Goal: Complete application form

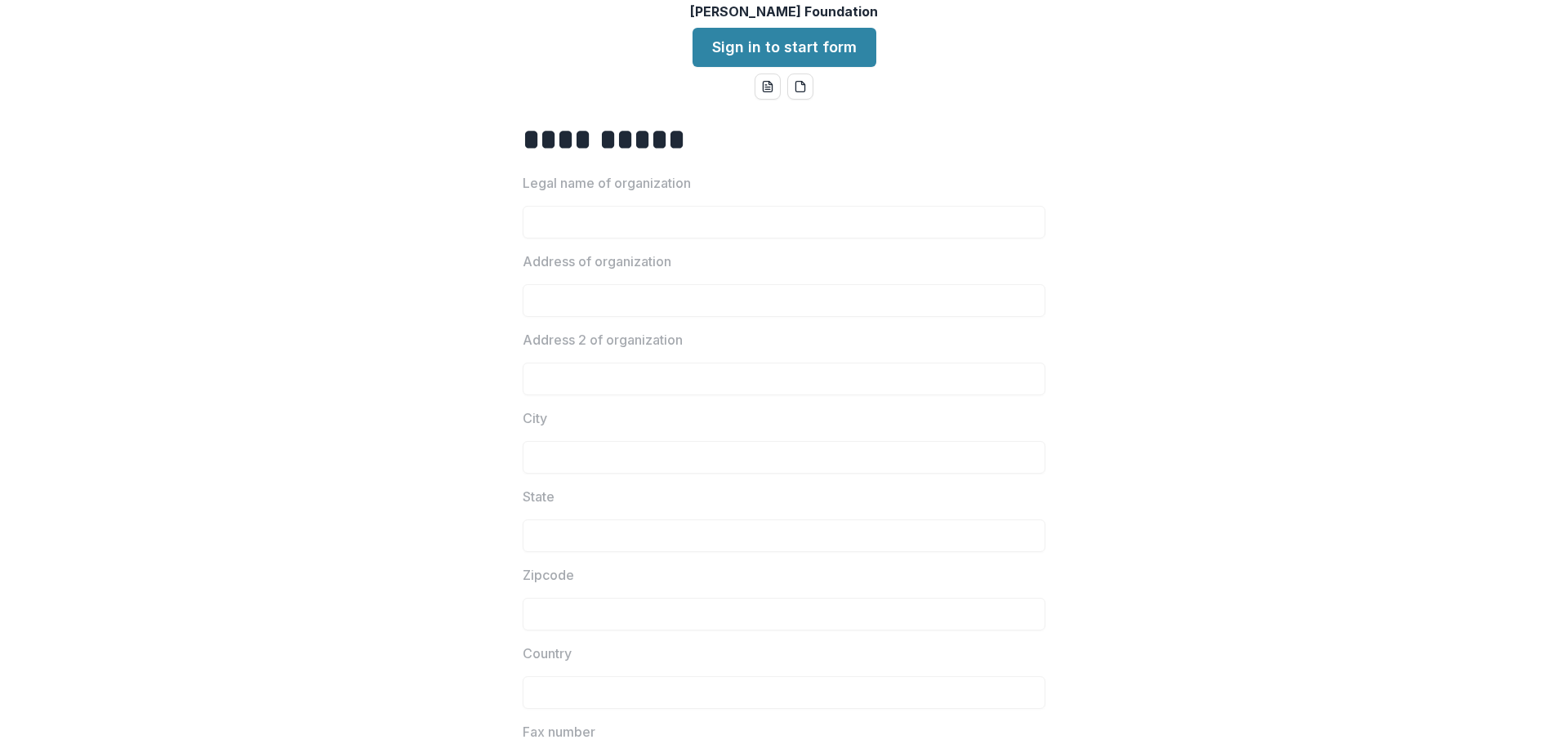
scroll to position [82, 0]
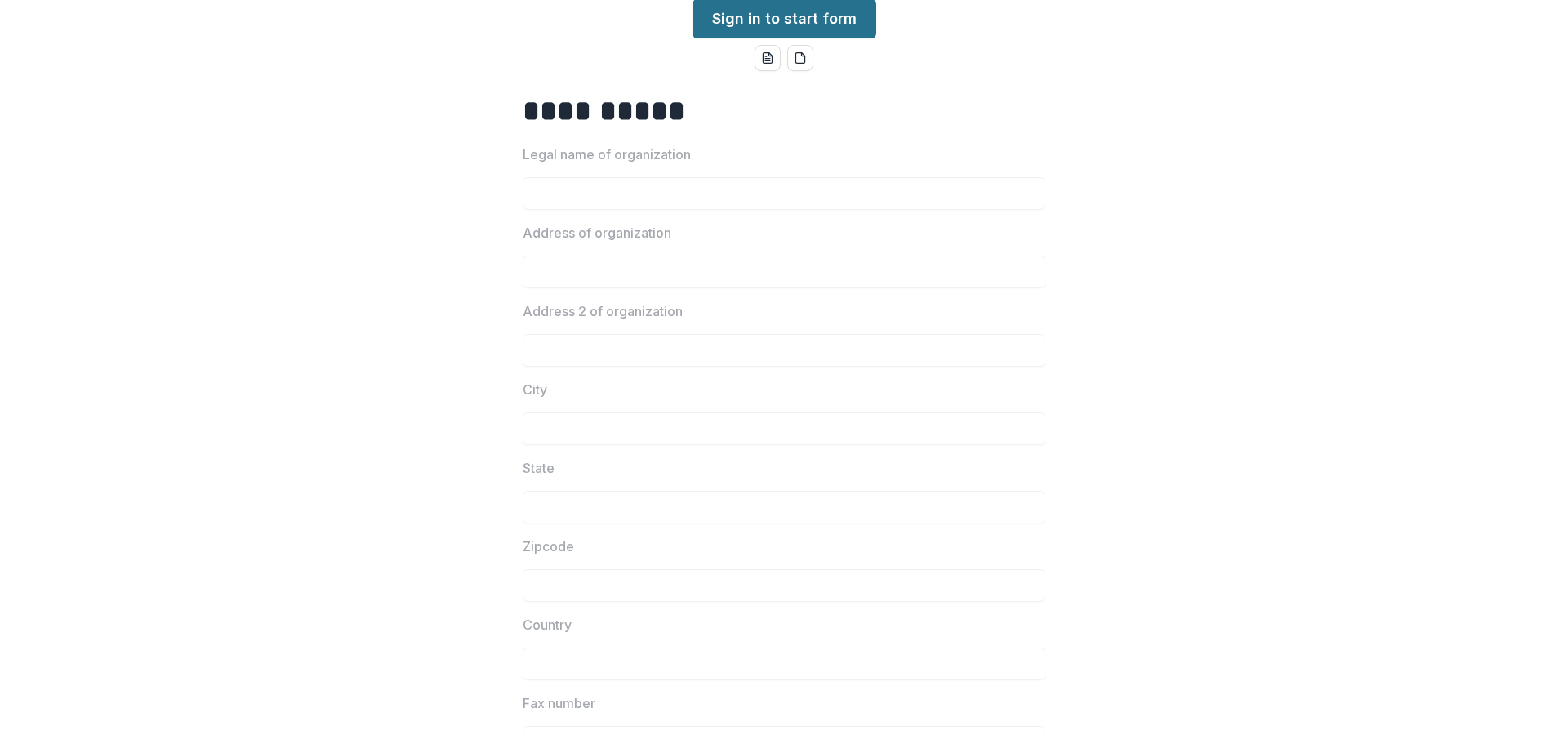
click at [803, 14] on link "Sign in to start form" at bounding box center [784, 19] width 184 height 39
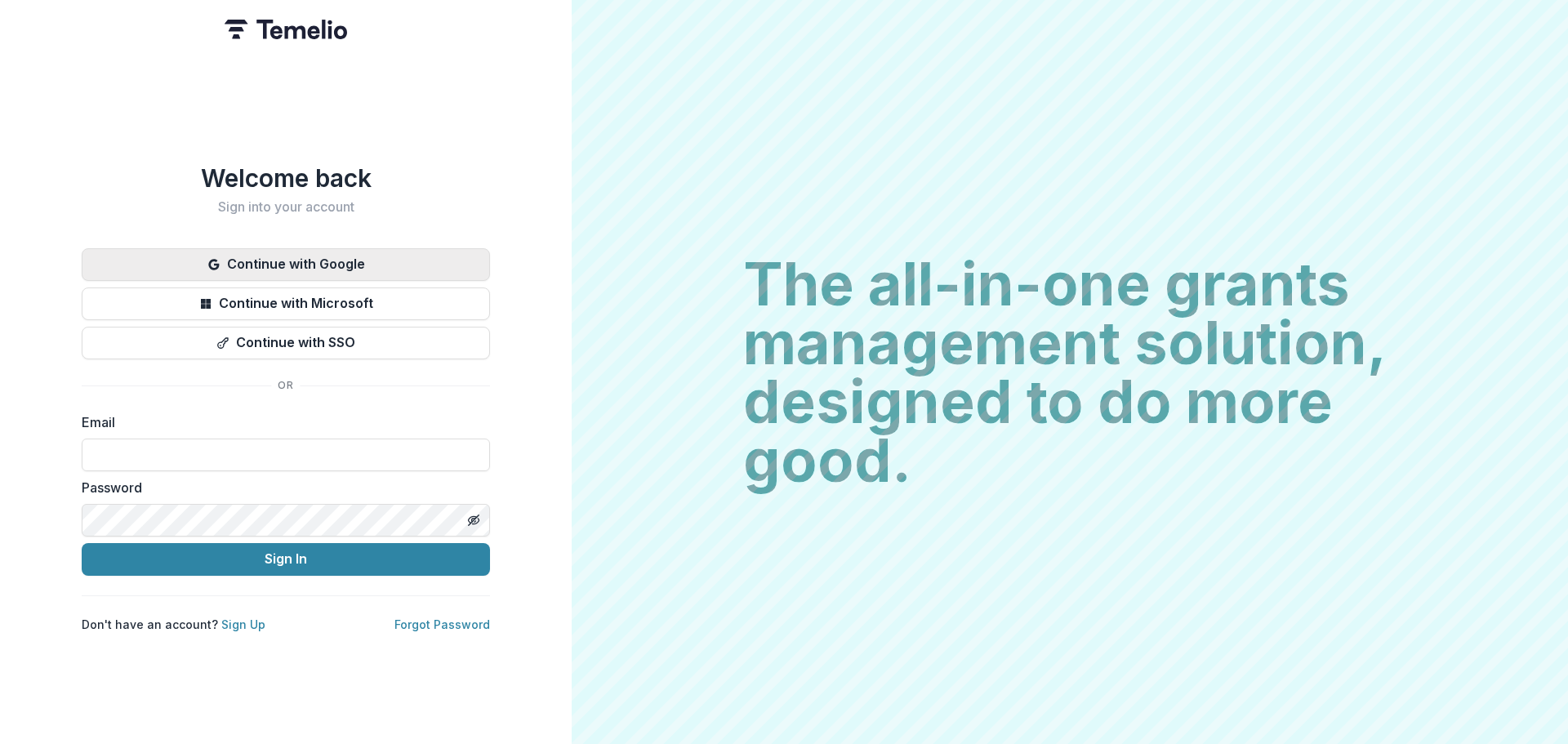
click at [341, 261] on button "Continue with Google" at bounding box center [286, 265] width 408 height 33
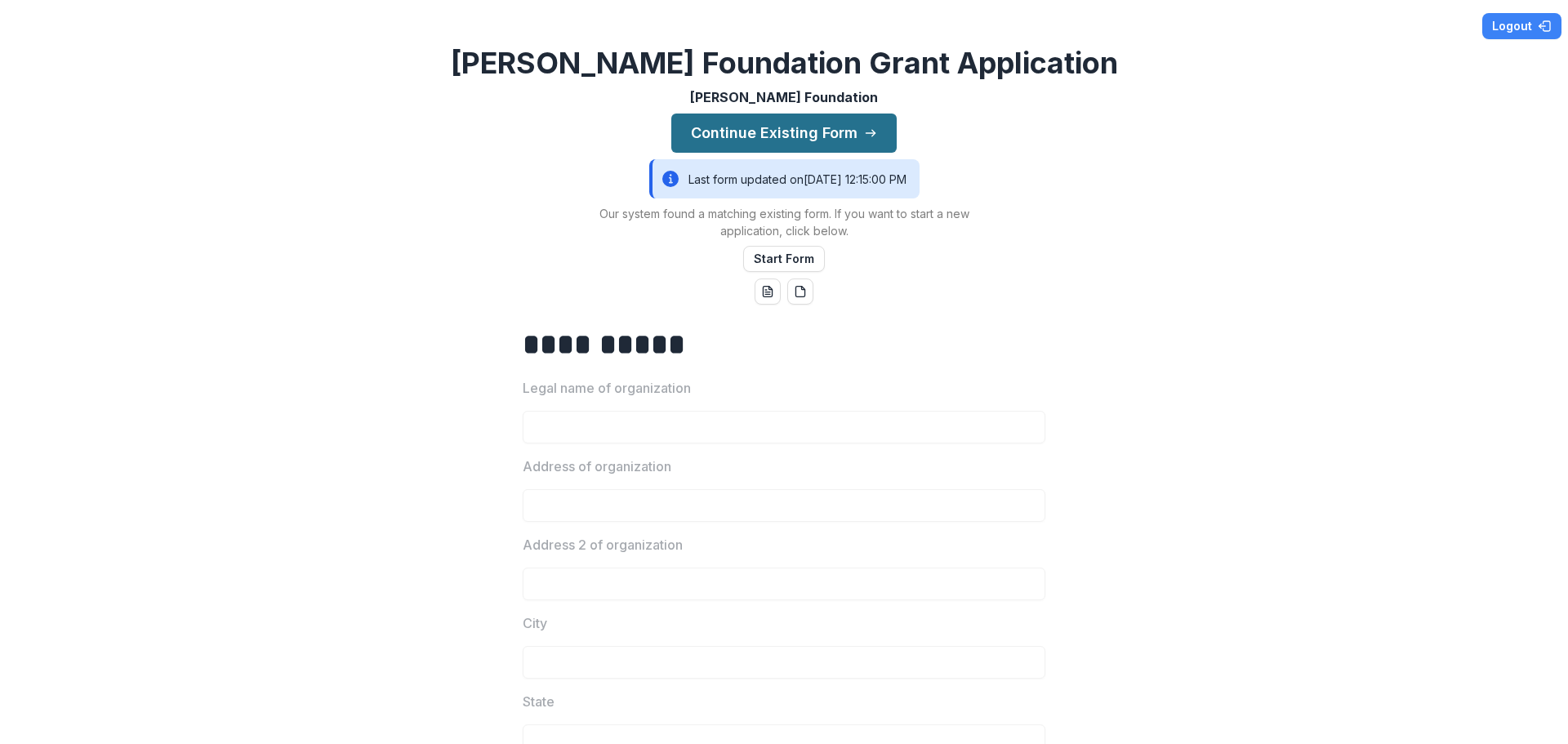
click at [813, 127] on button "Continue Existing Form" at bounding box center [784, 133] width 225 height 39
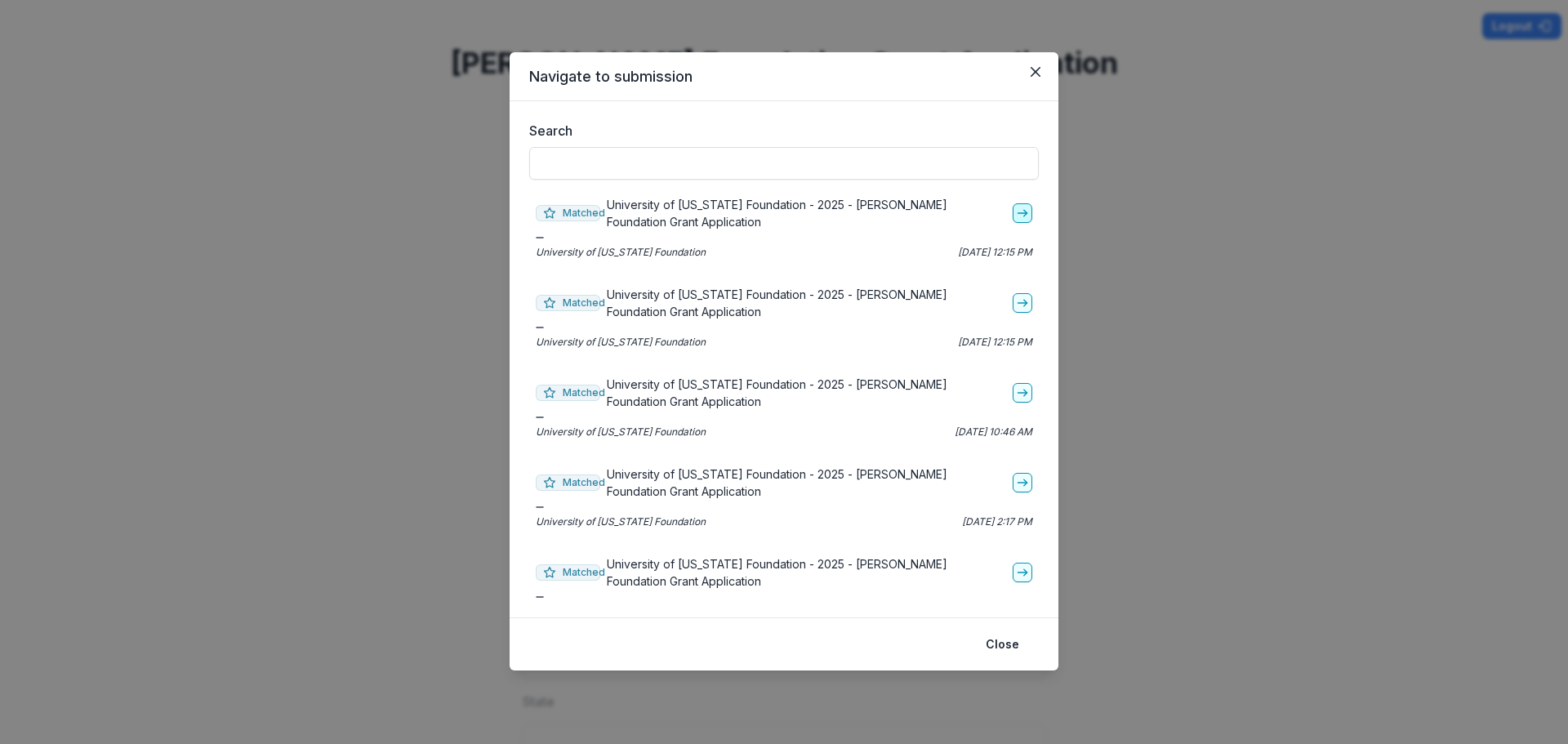
click at [1012, 214] on link "go-to" at bounding box center [1022, 213] width 20 height 20
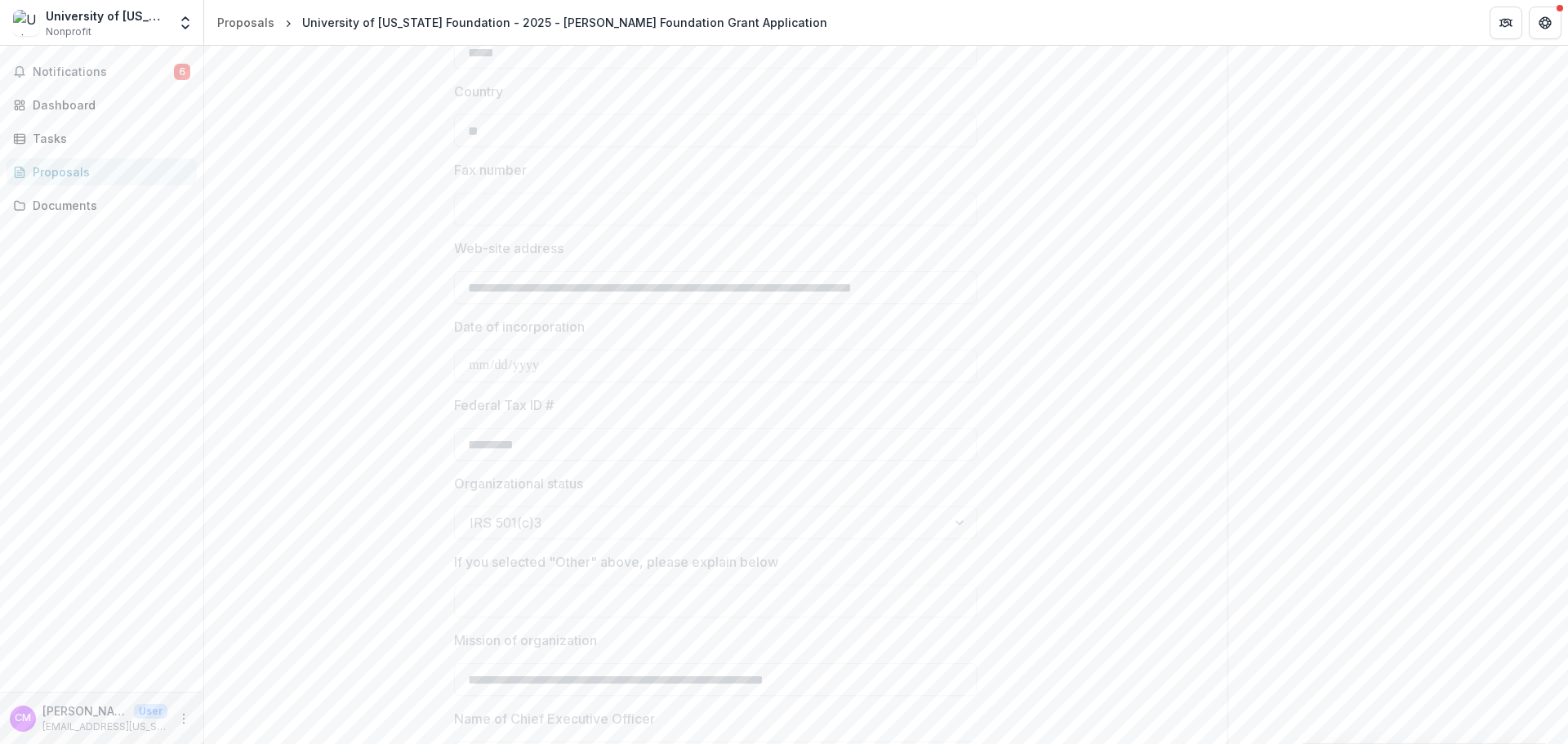
scroll to position [571, 0]
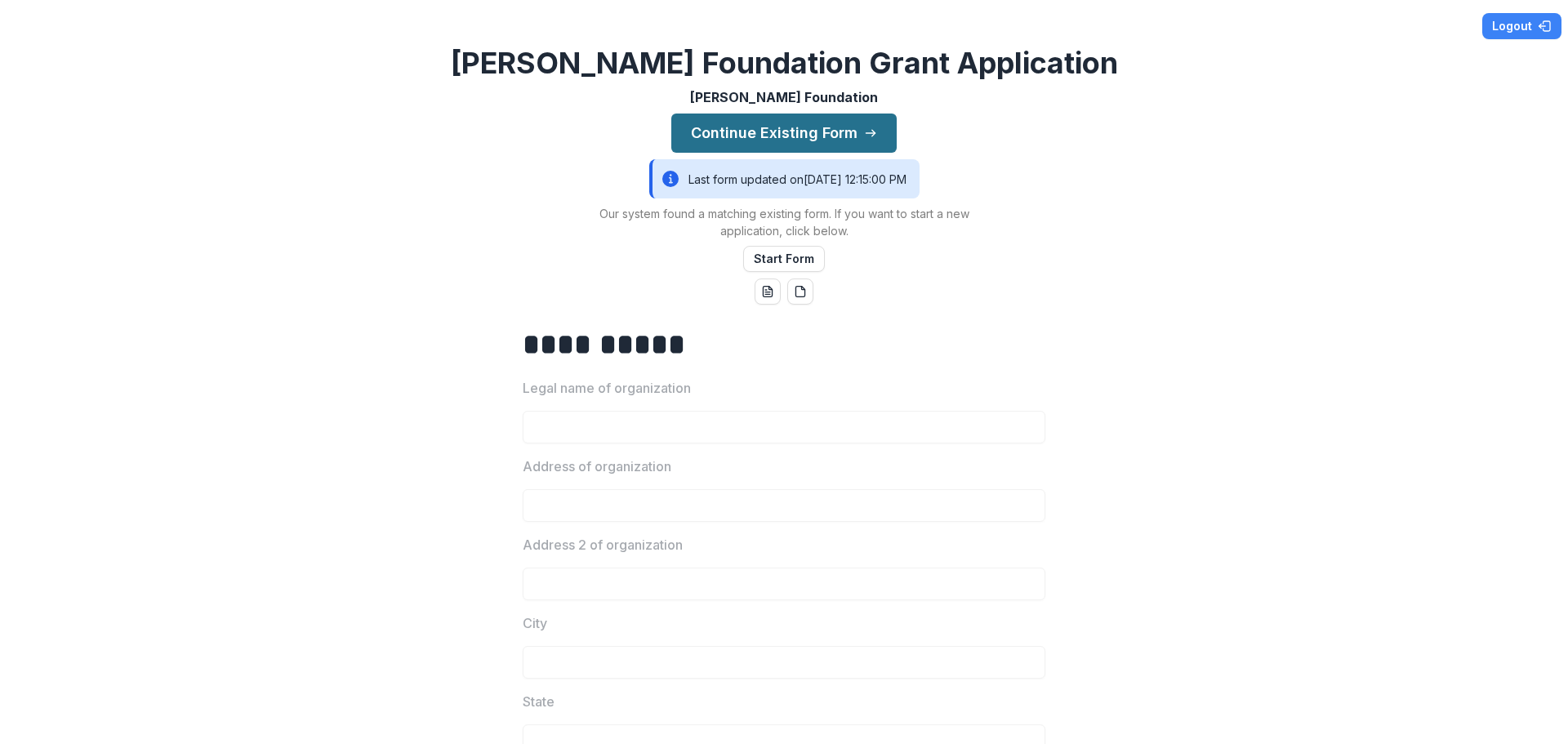
click at [772, 122] on button "Continue Existing Form" at bounding box center [784, 133] width 225 height 39
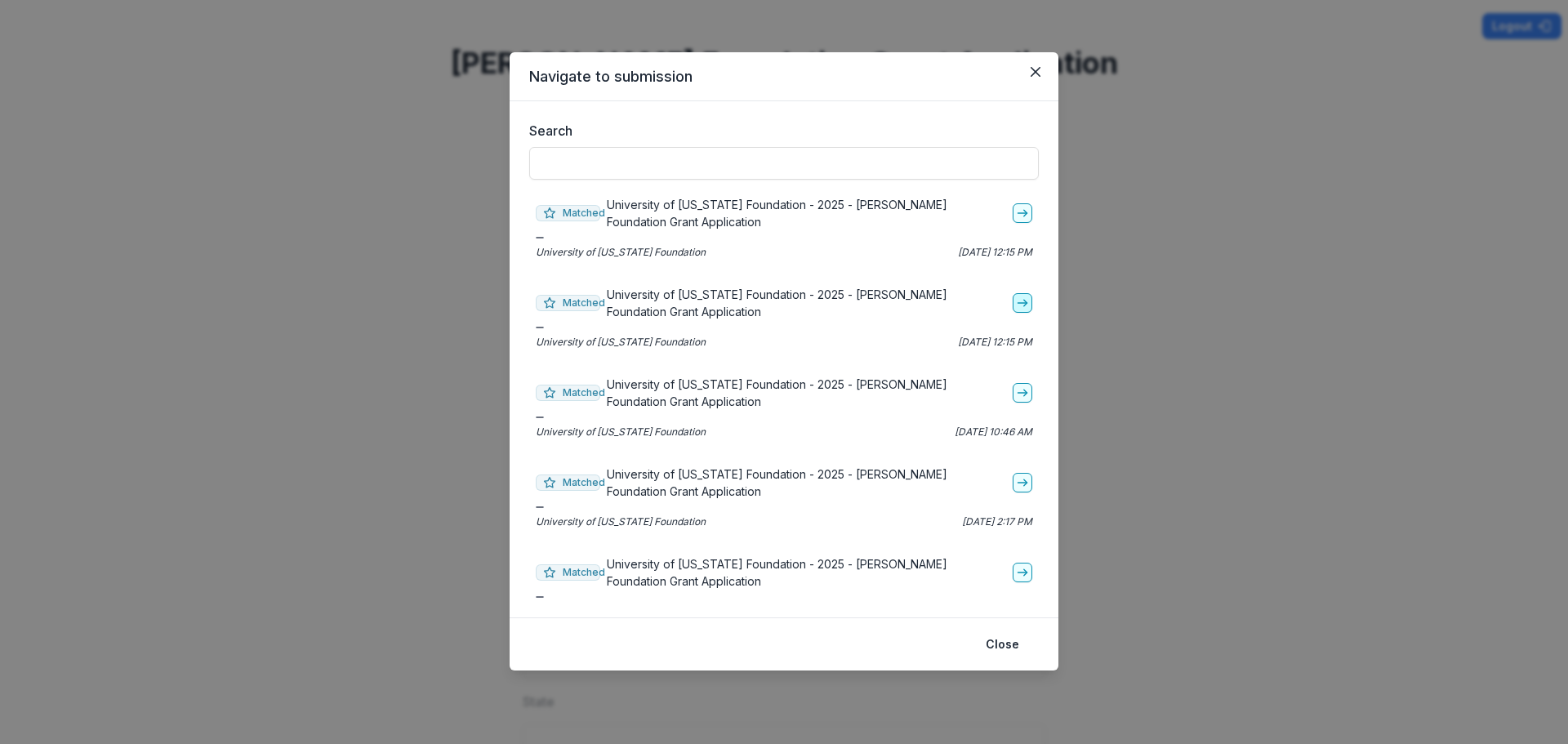
click at [1017, 303] on line "go-to" at bounding box center [1021, 303] width 9 height 0
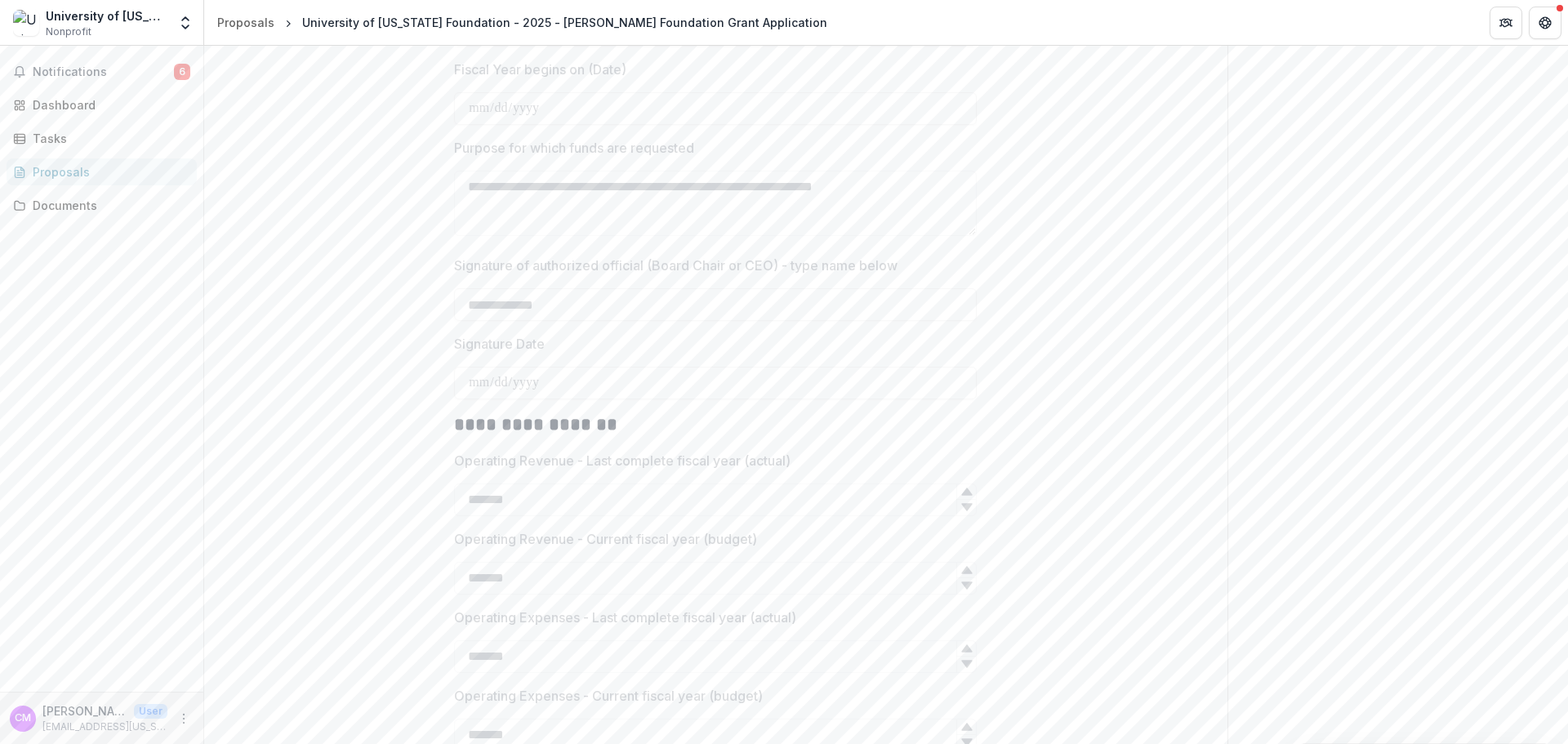
scroll to position [2144, 0]
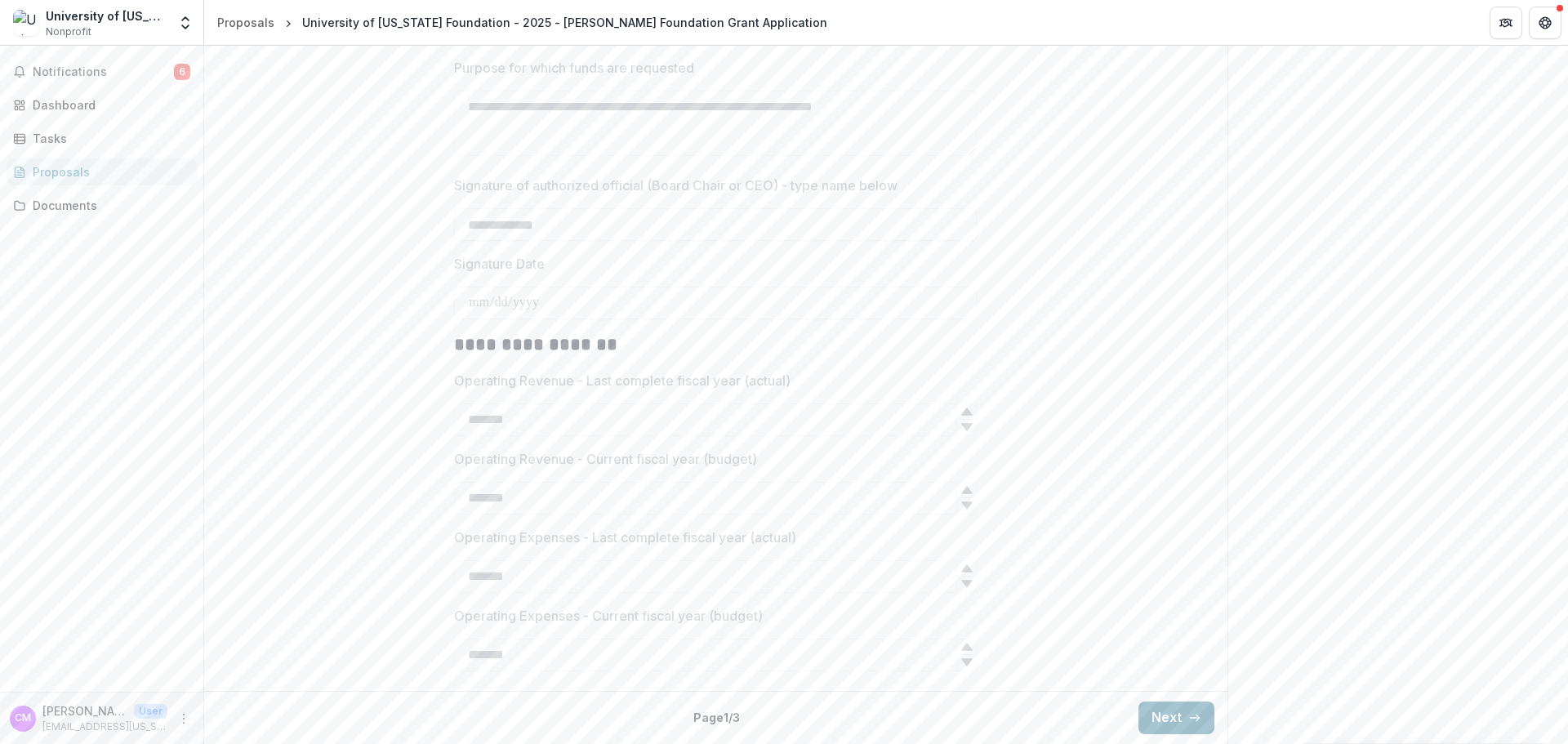
click at [1188, 714] on icon "button" at bounding box center [1195, 718] width 13 height 13
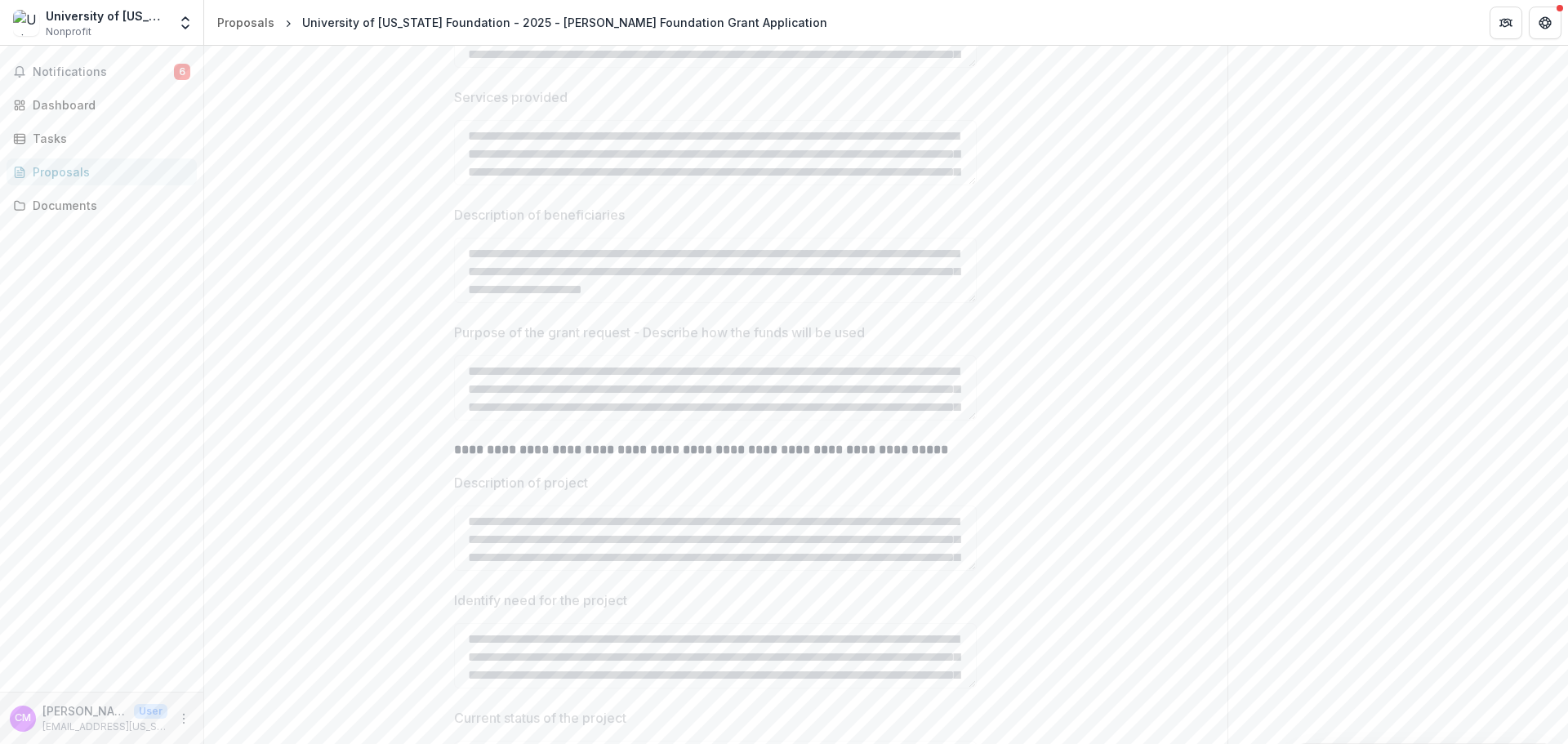
scroll to position [511, 0]
